Goal: Transaction & Acquisition: Purchase product/service

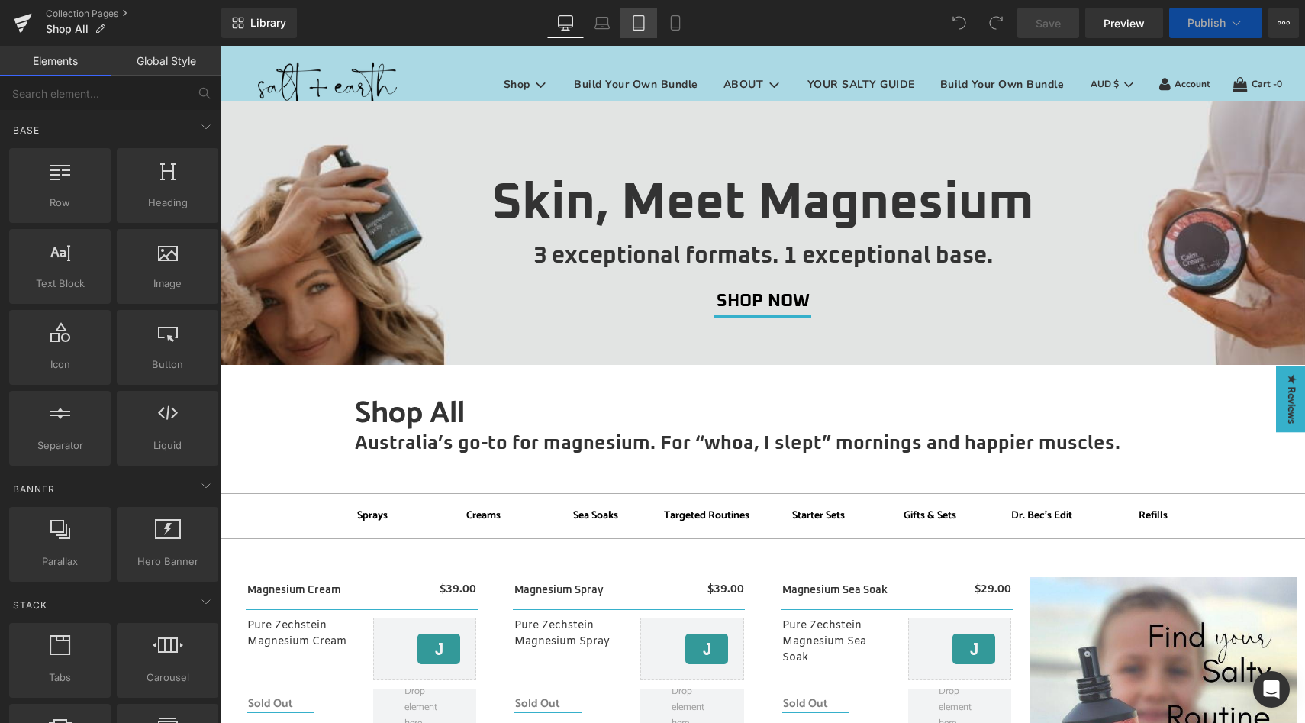
click at [640, 24] on icon at bounding box center [638, 22] width 15 height 15
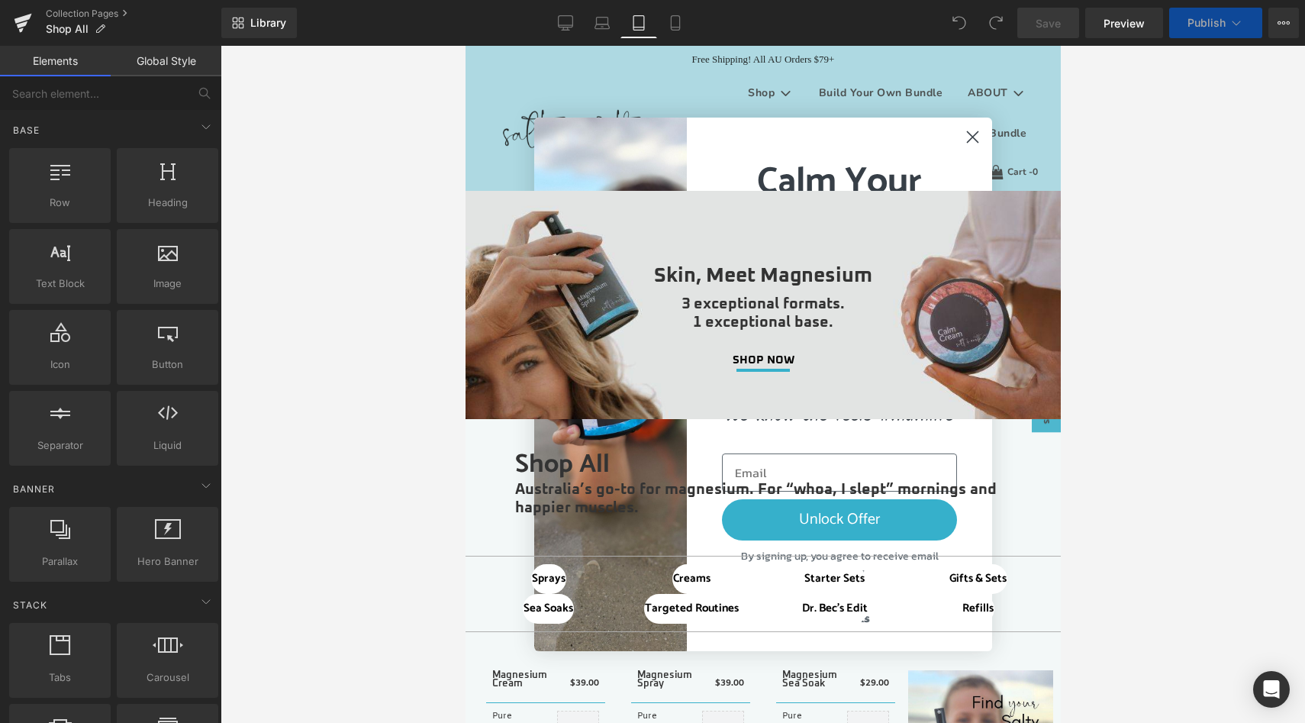
click at [973, 134] on circle "Close dialog" at bounding box center [972, 136] width 25 height 25
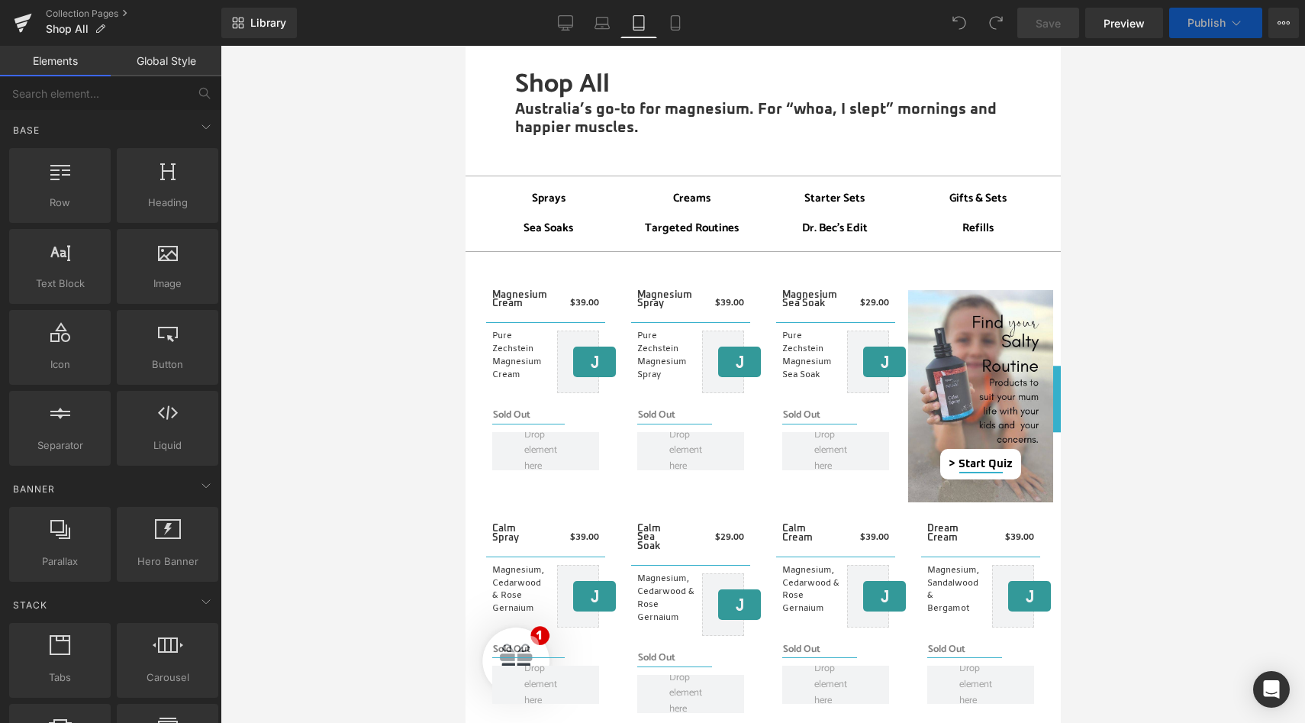
scroll to position [383, 0]
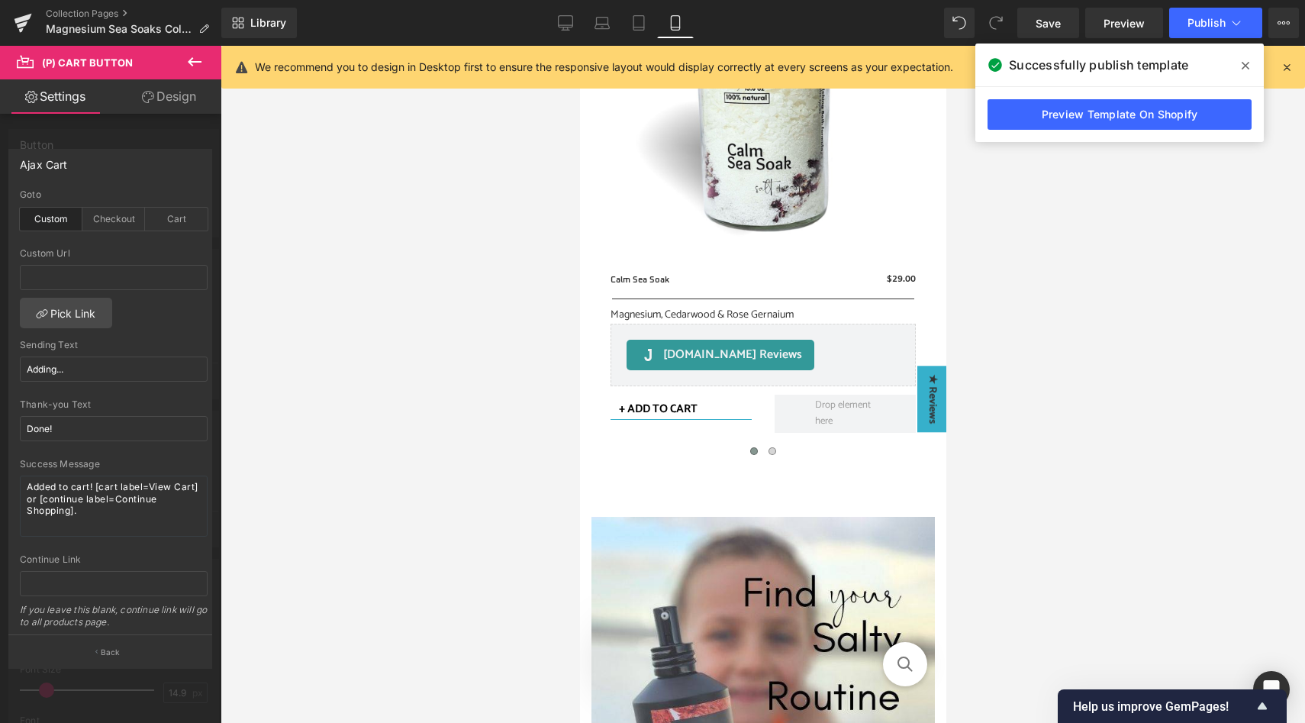
scroll to position [560, 0]
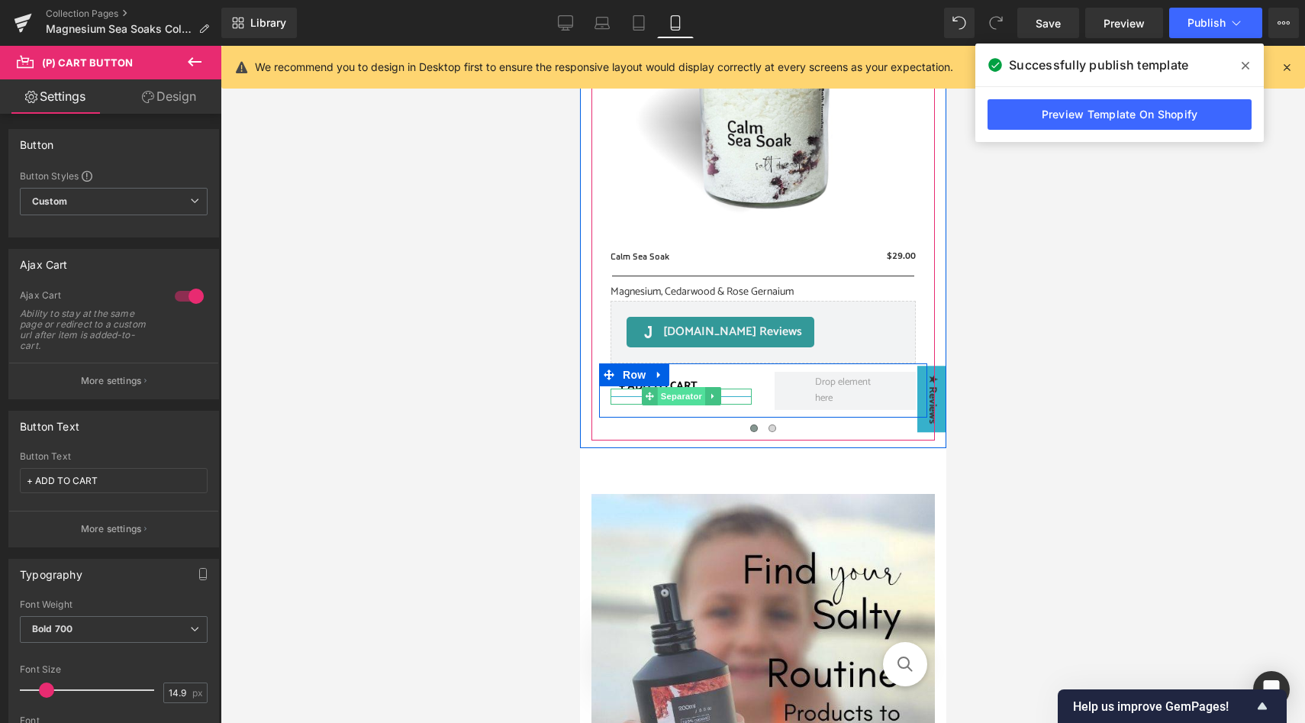
click at [676, 396] on span "Separator" at bounding box center [680, 396] width 47 height 18
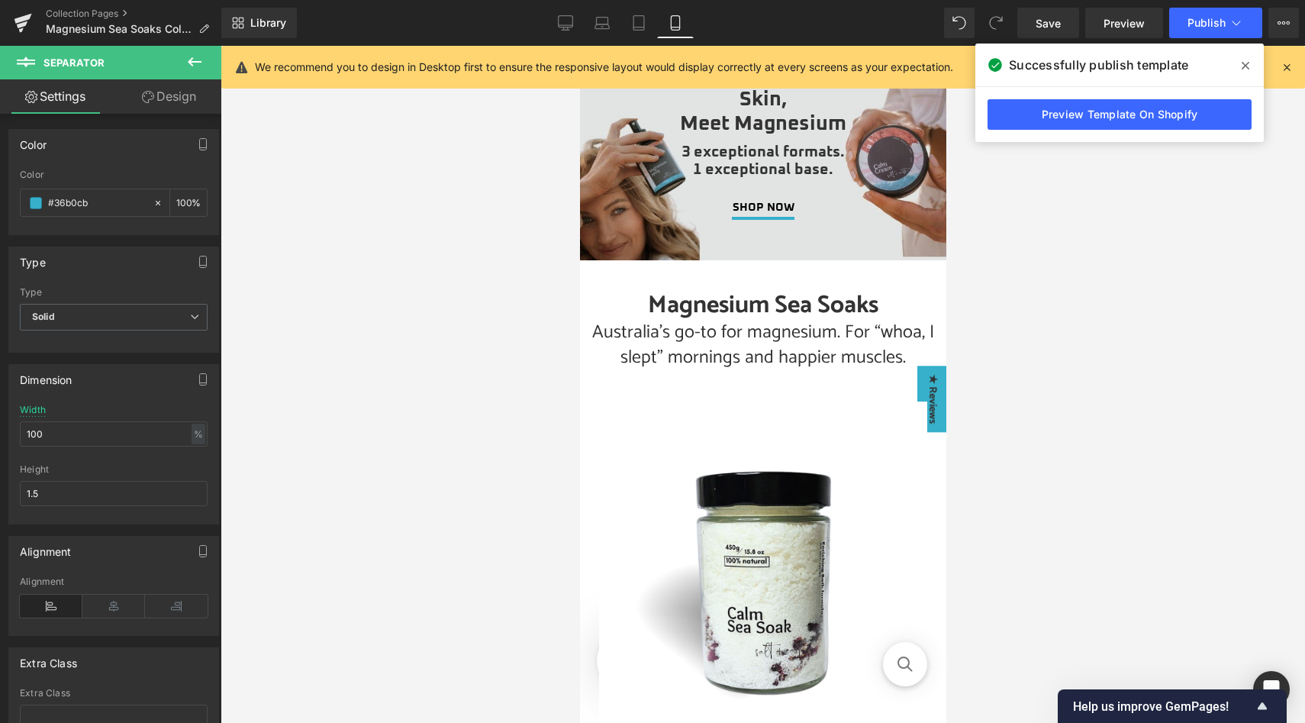
scroll to position [0, 0]
